Goal: Task Accomplishment & Management: Complete application form

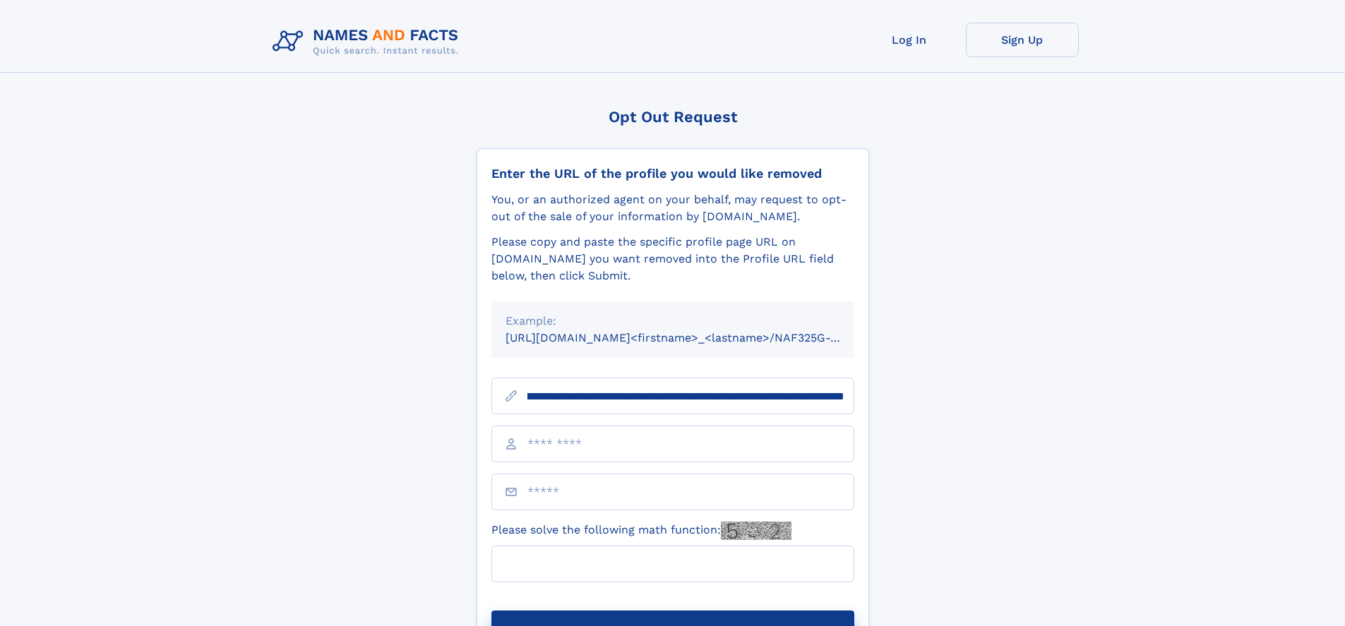
scroll to position [0, 167]
type input "**********"
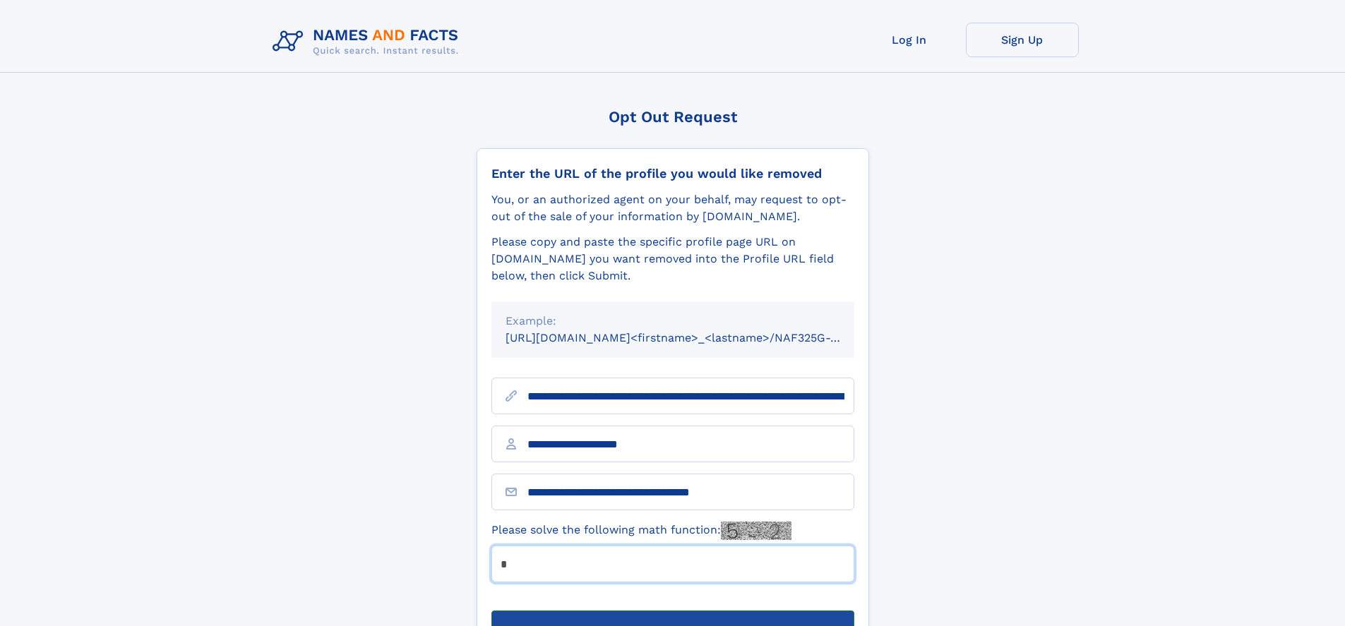
type input "*"
click at [672, 611] on button "Submit Opt Out Request" at bounding box center [672, 633] width 363 height 45
